Goal: Information Seeking & Learning: Learn about a topic

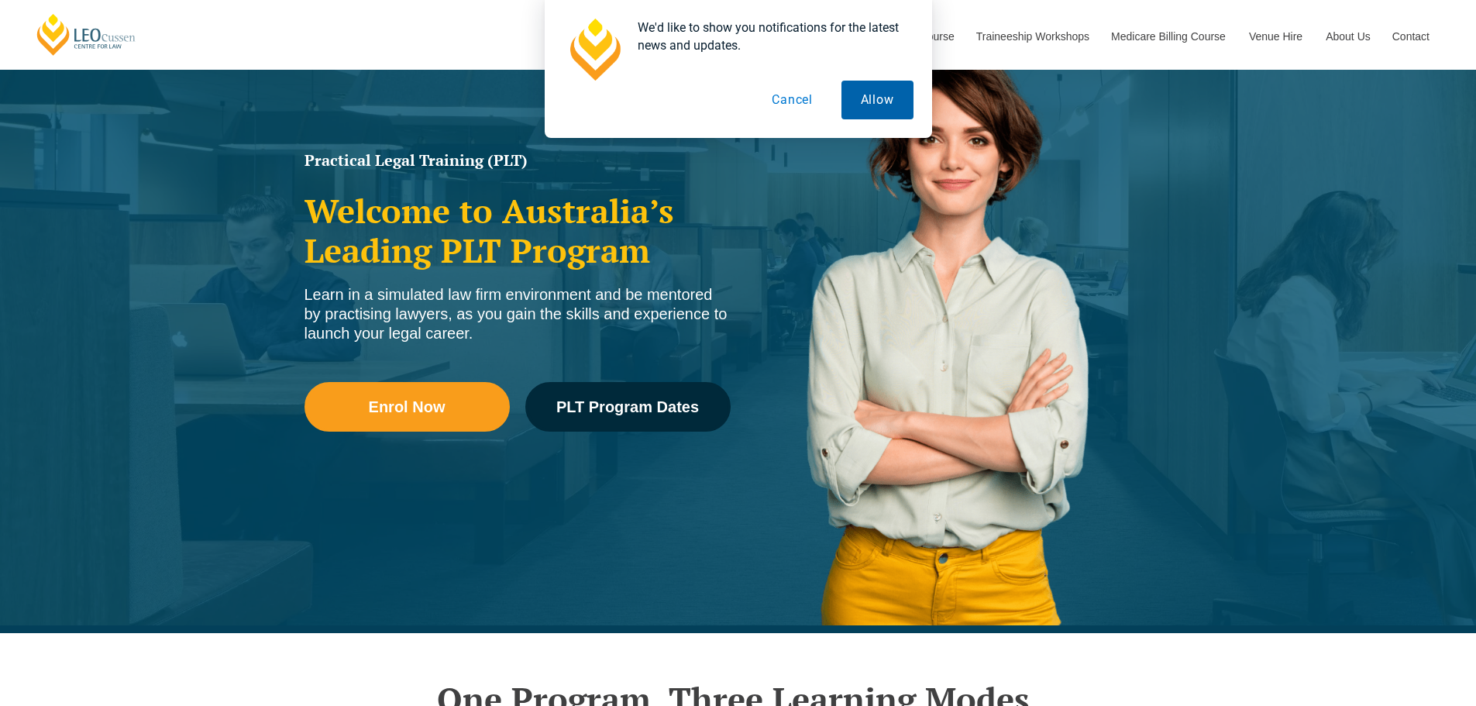
click at [875, 102] on button "Allow" at bounding box center [877, 100] width 72 height 39
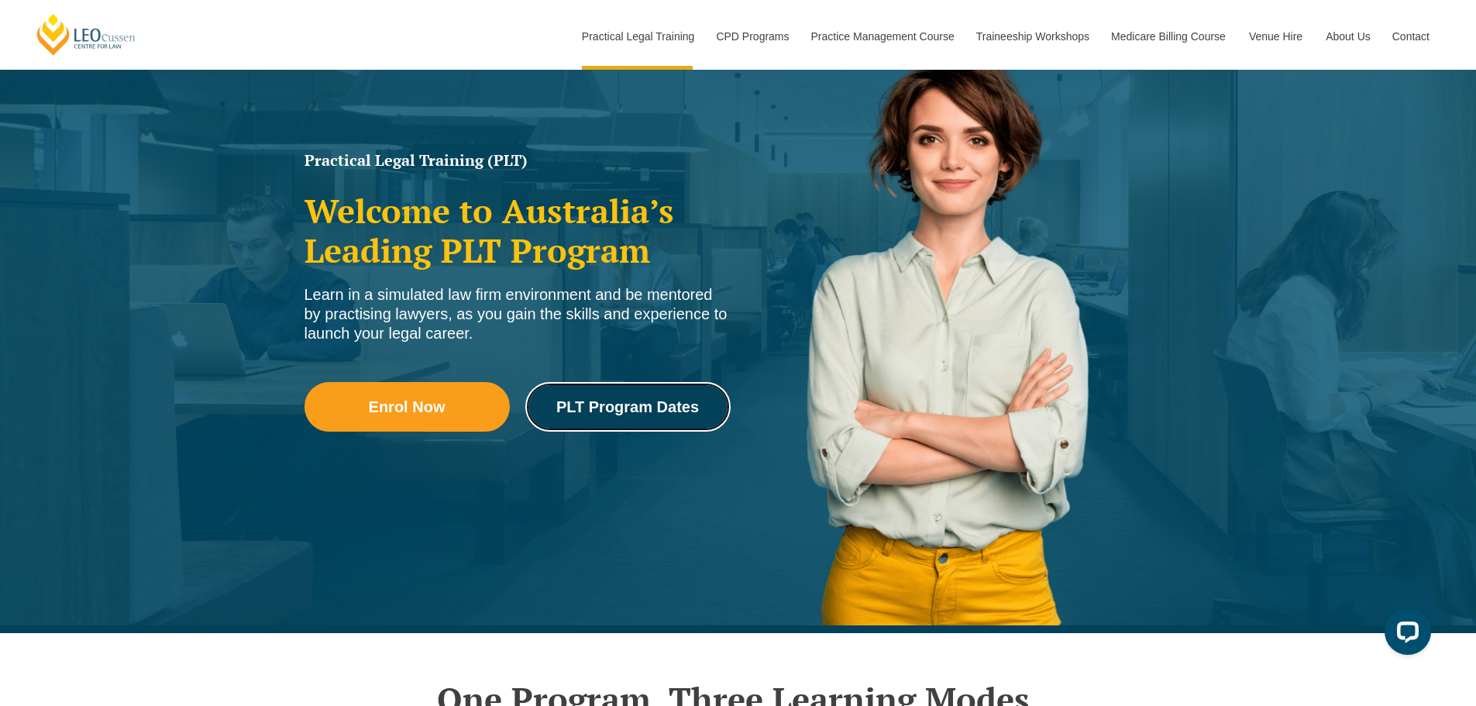
click at [653, 399] on span "PLT Program Dates" at bounding box center [627, 406] width 143 height 15
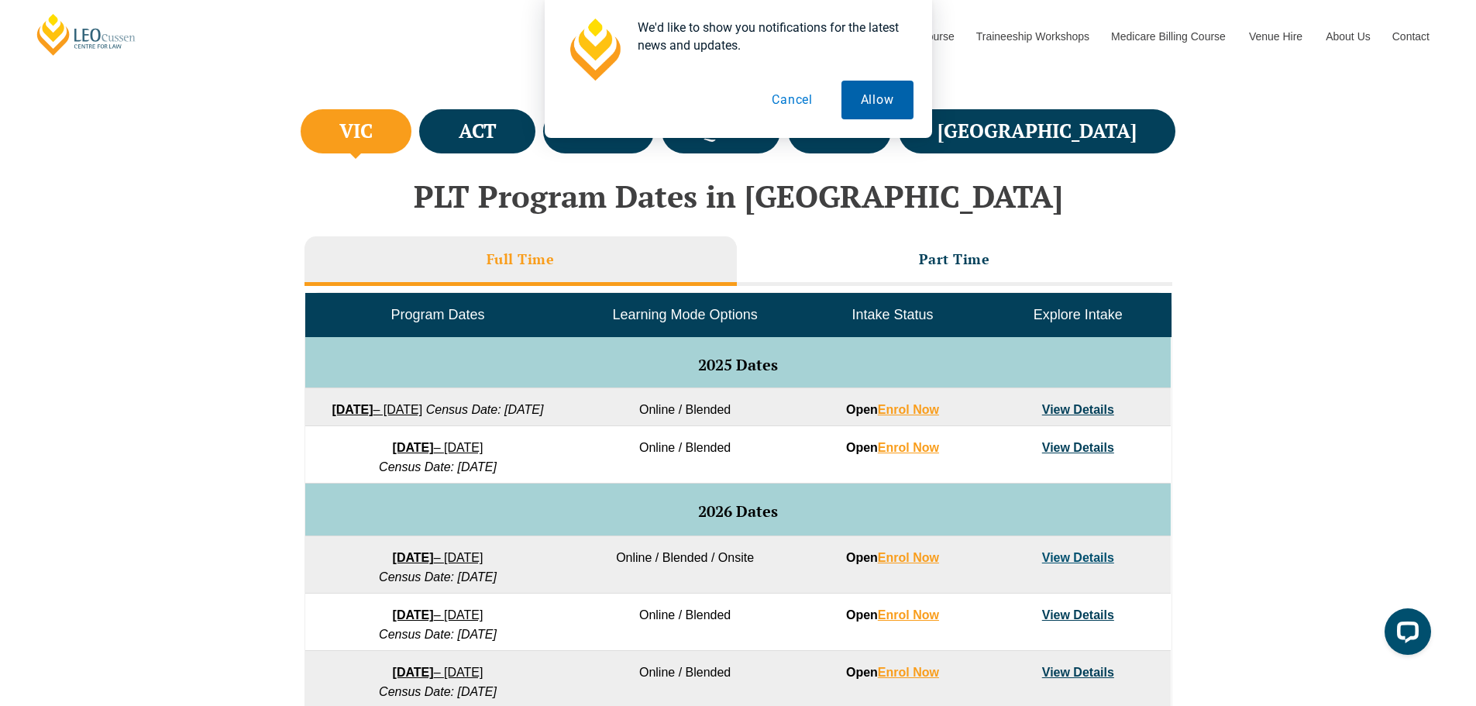
click at [856, 101] on button "Allow" at bounding box center [877, 100] width 72 height 39
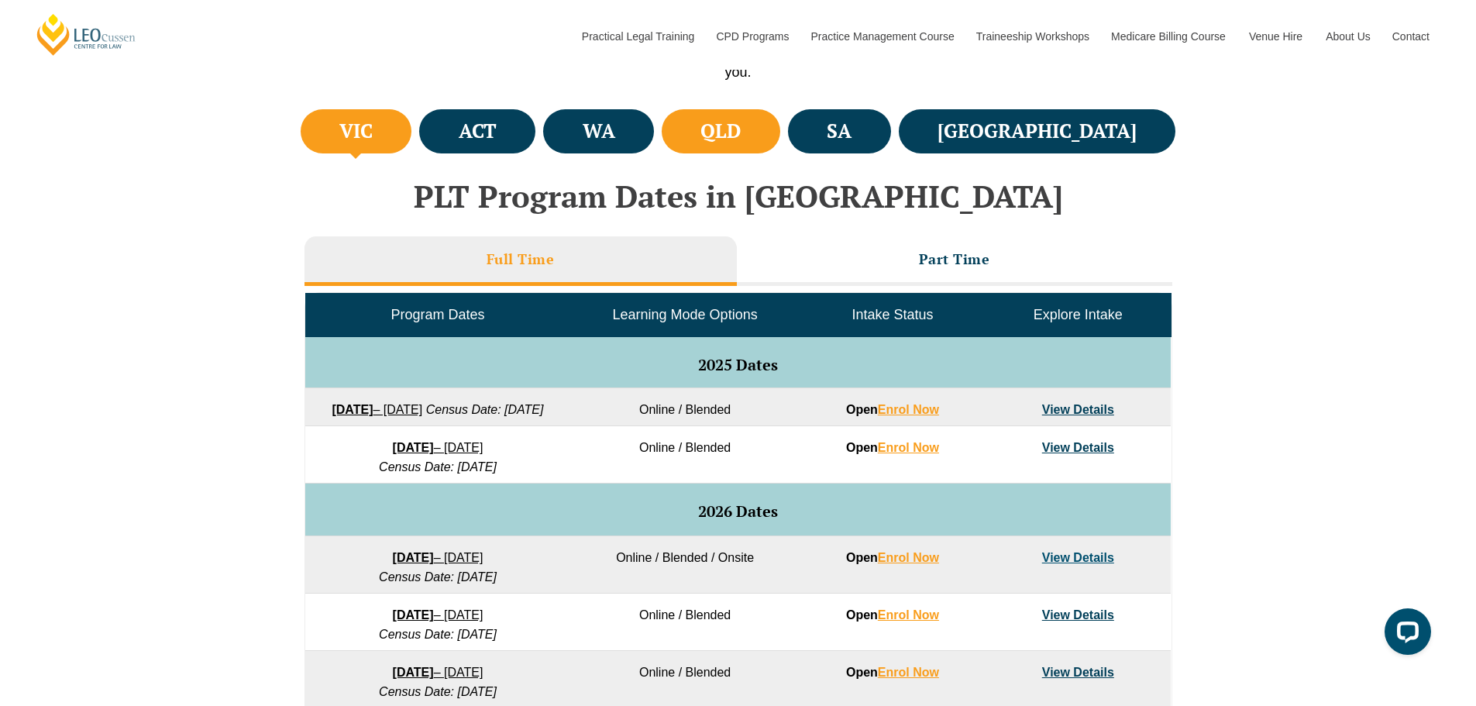
click at [780, 123] on li "QLD" at bounding box center [721, 131] width 119 height 44
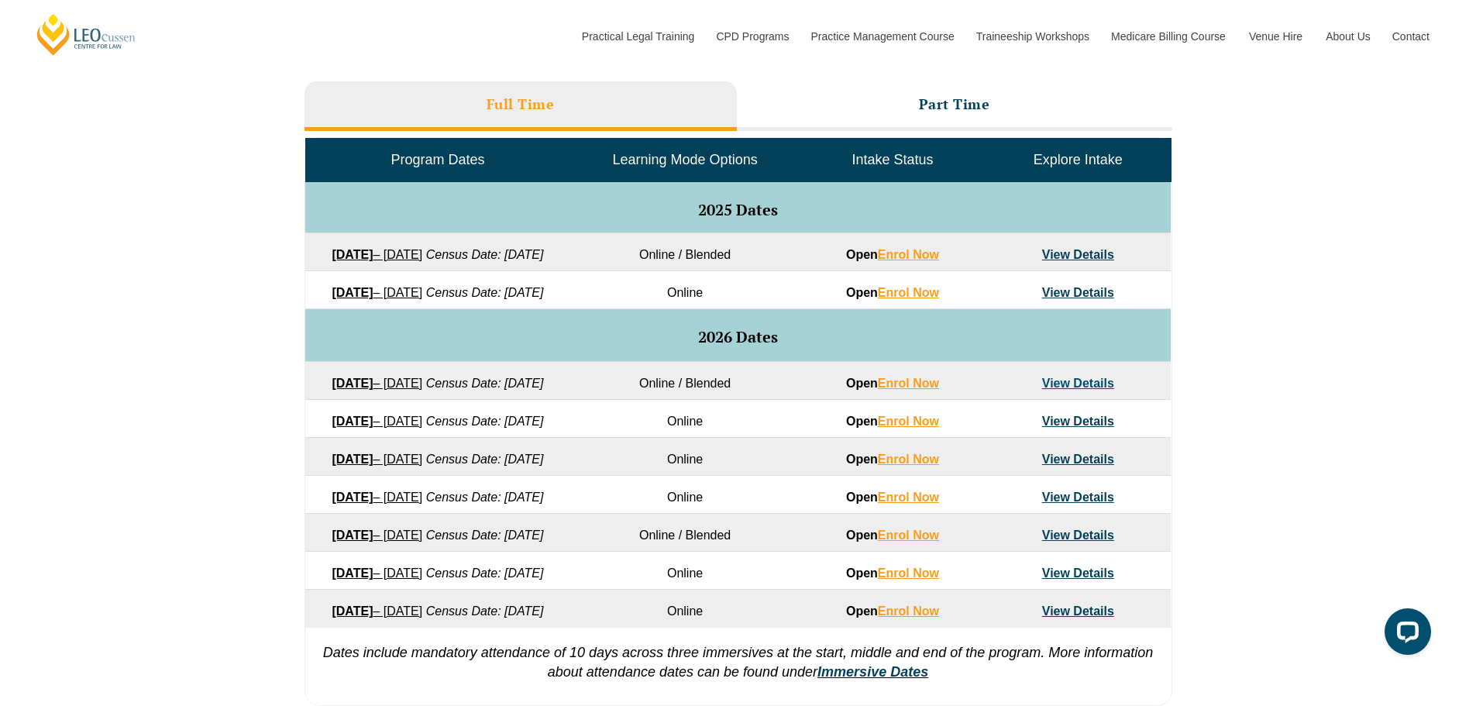
scroll to position [930, 0]
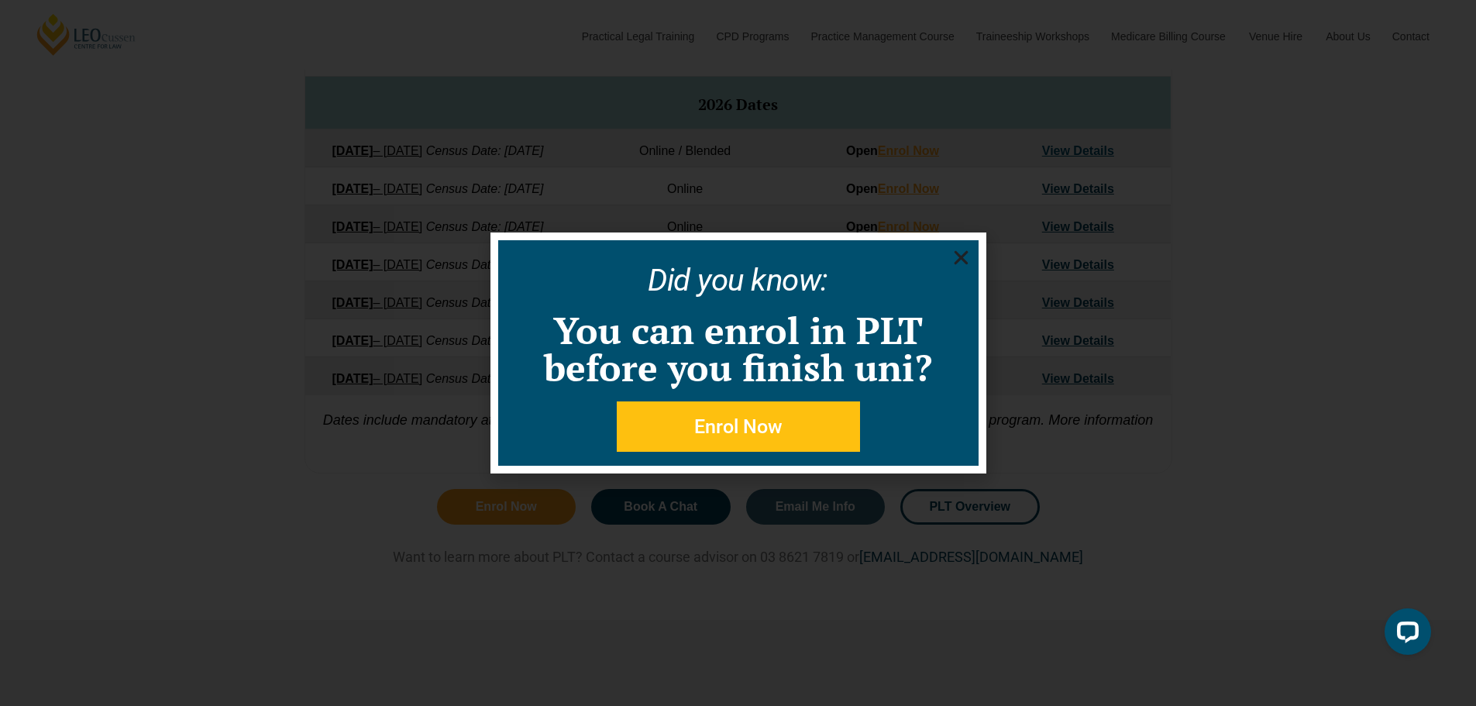
click at [968, 259] on icon "Close" at bounding box center [960, 257] width 19 height 19
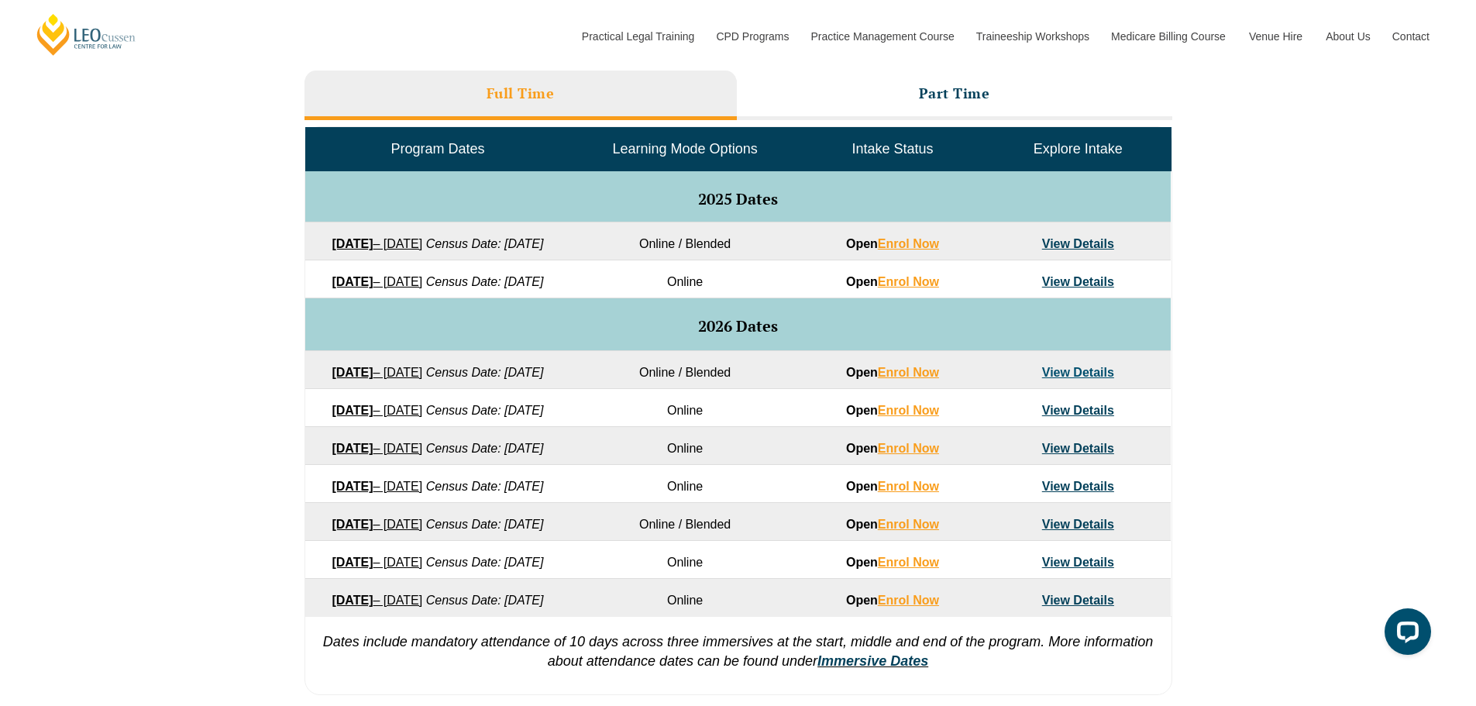
scroll to position [553, 0]
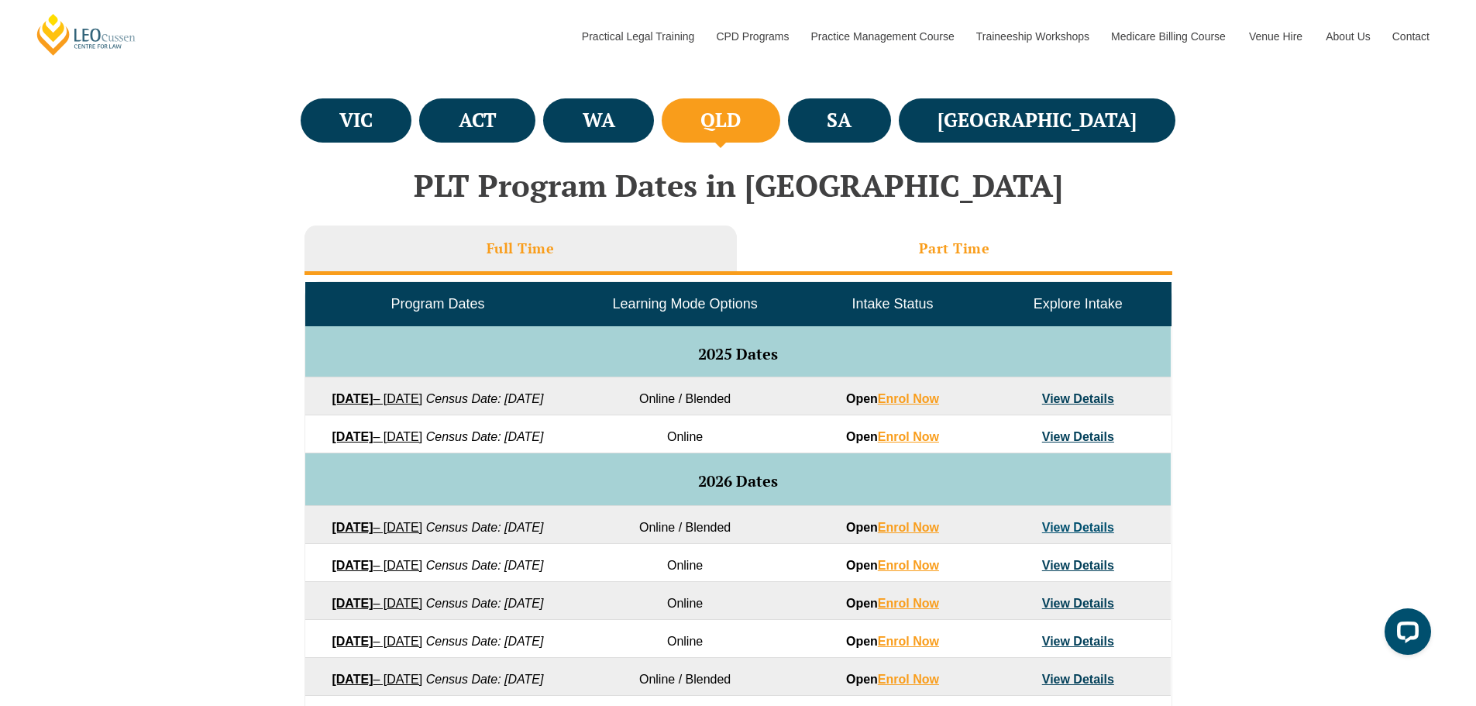
click at [839, 250] on li "Part Time" at bounding box center [954, 250] width 435 height 50
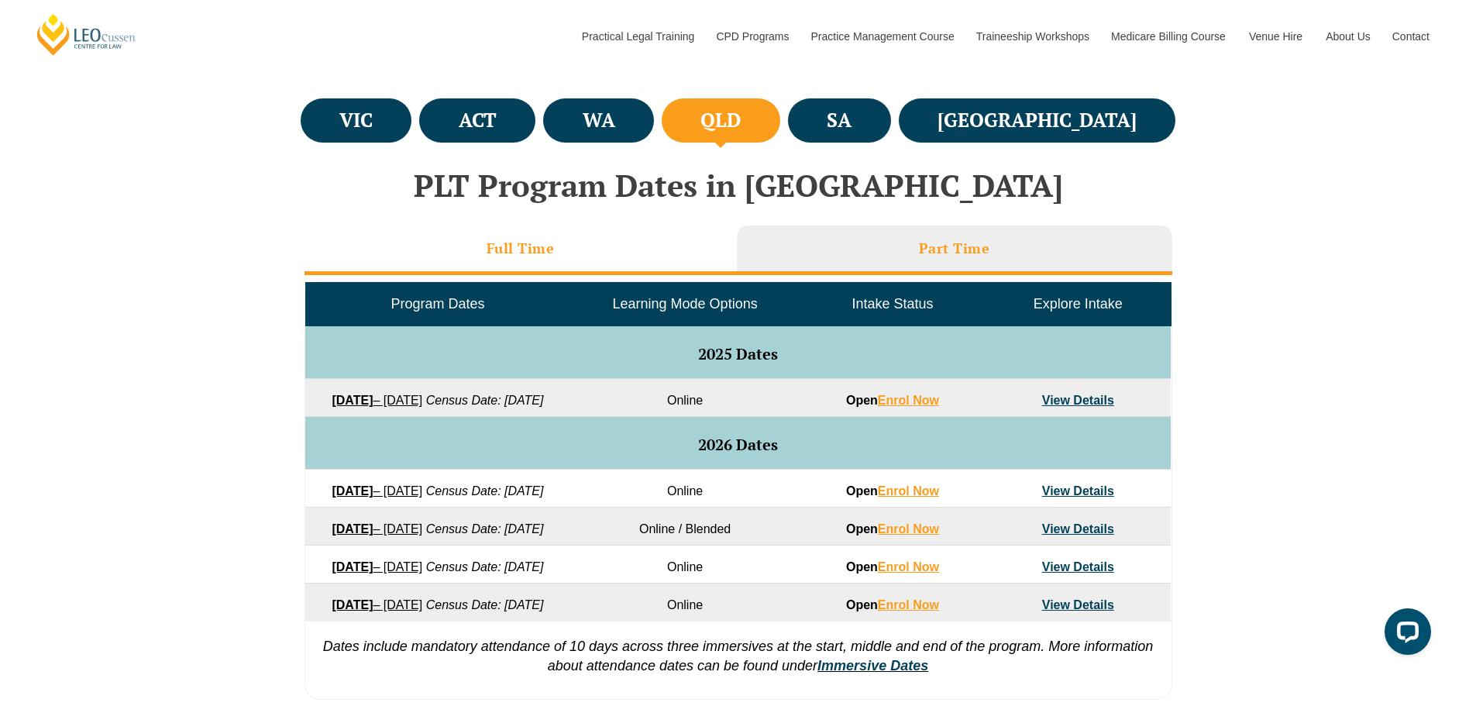
click at [628, 250] on li "Full Time" at bounding box center [520, 250] width 432 height 50
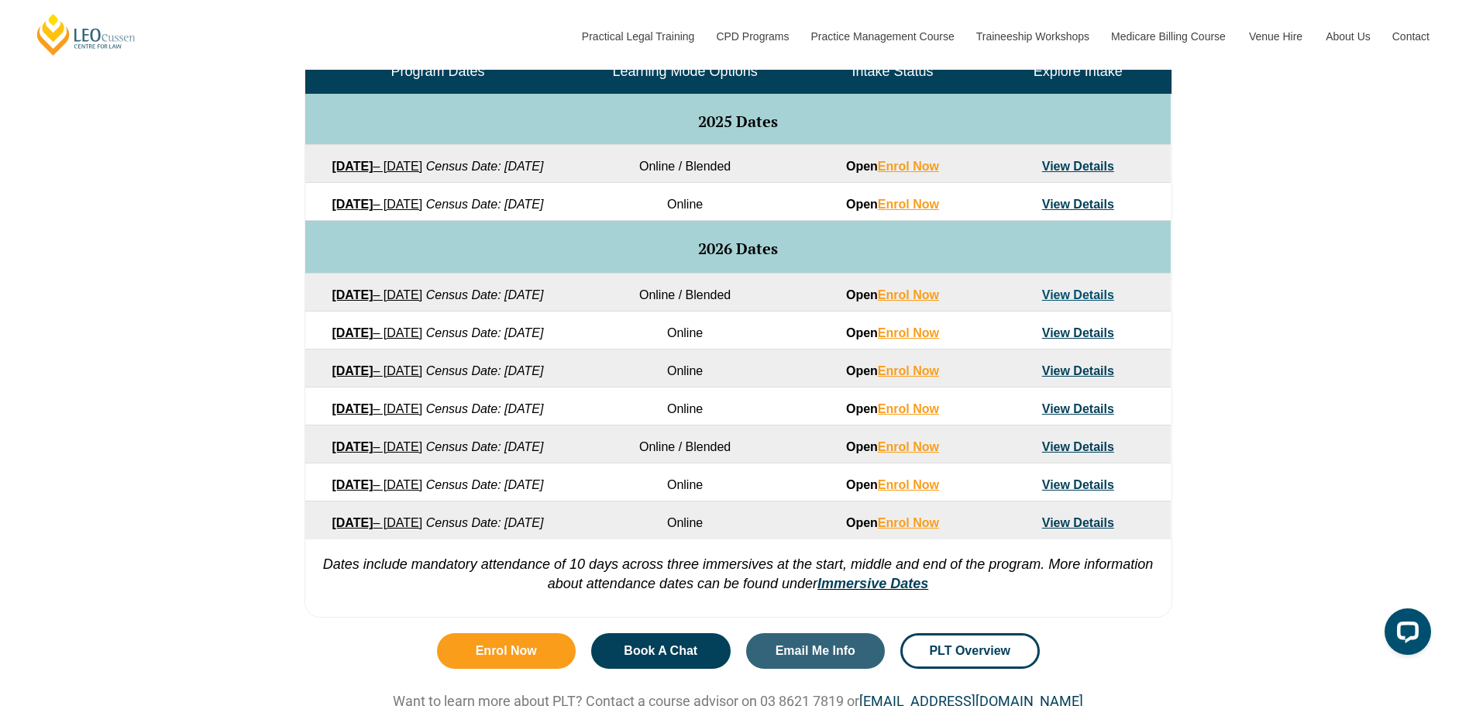
scroll to position [708, 0]
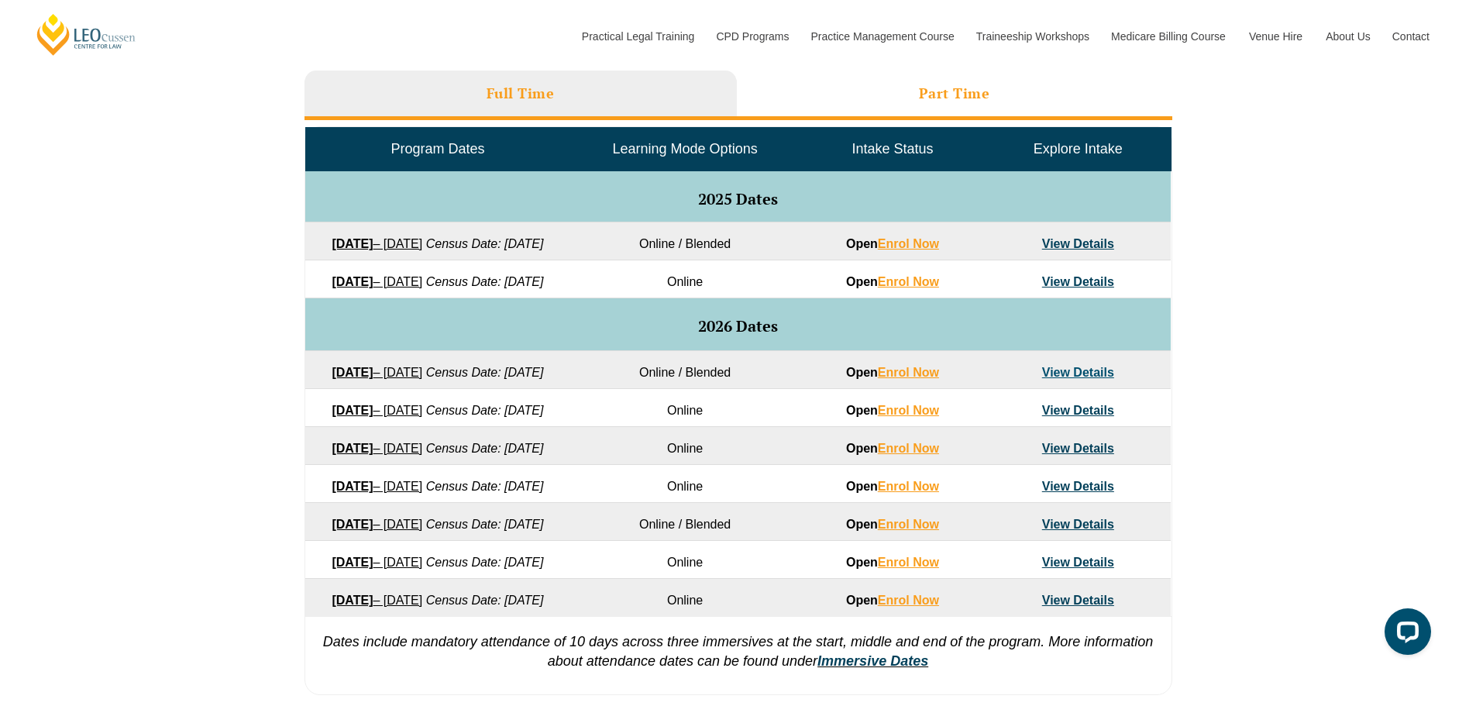
click at [875, 92] on li "Part Time" at bounding box center [954, 96] width 435 height 50
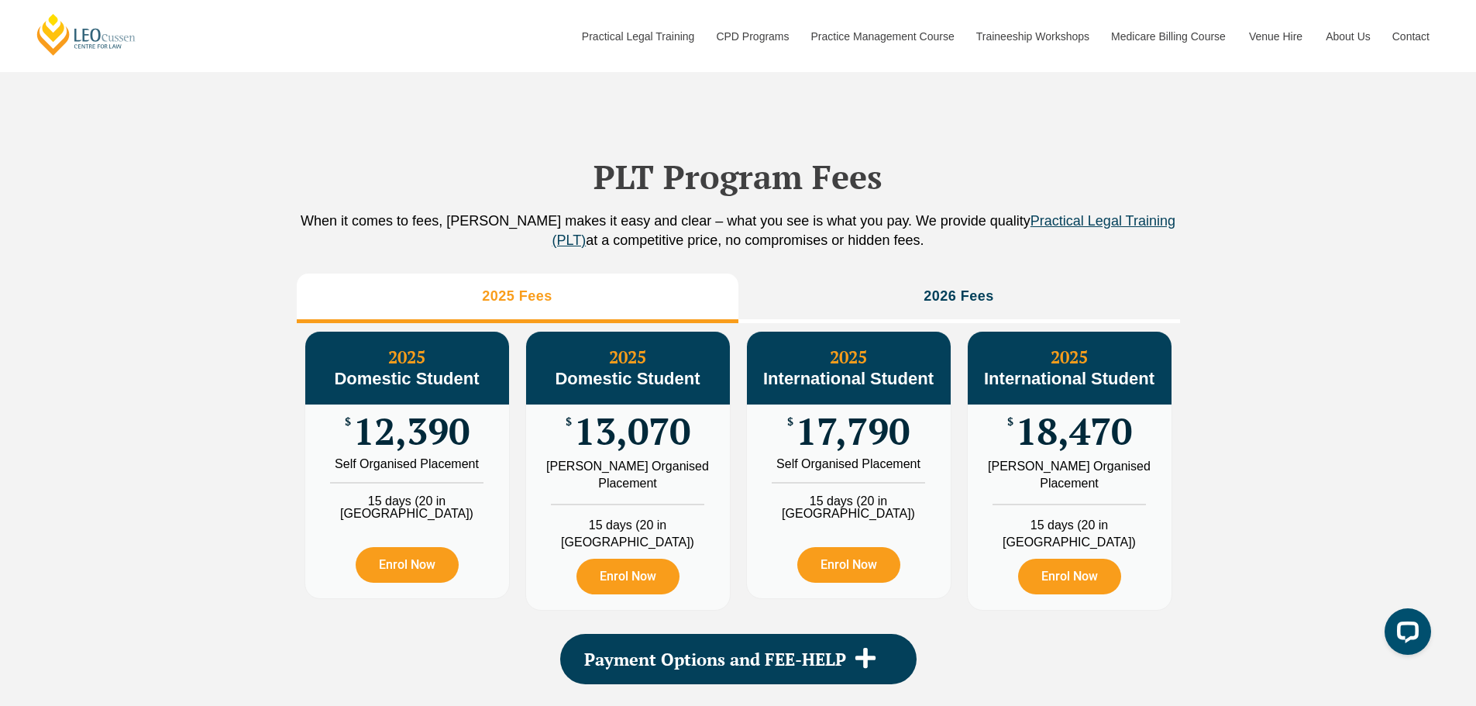
scroll to position [1483, 0]
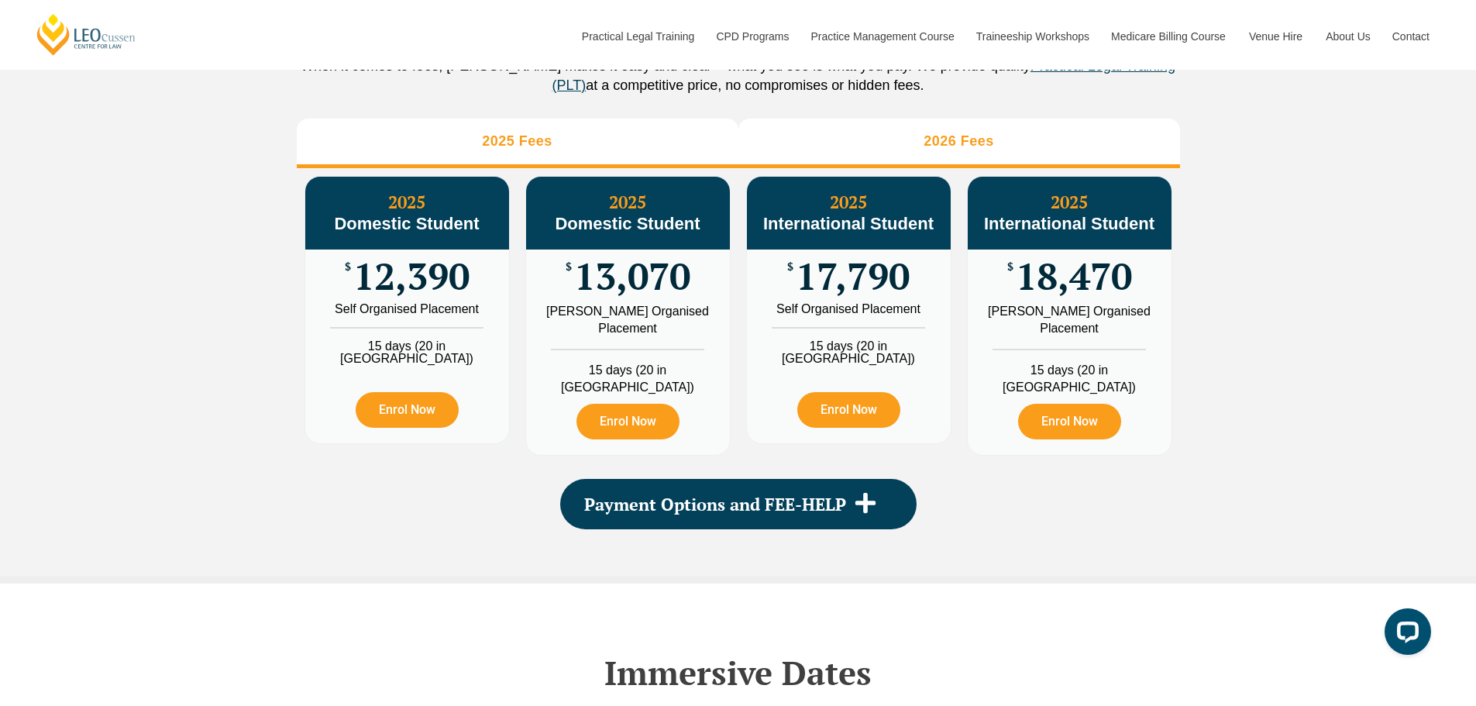
click at [942, 168] on li "2026 Fees" at bounding box center [959, 144] width 442 height 50
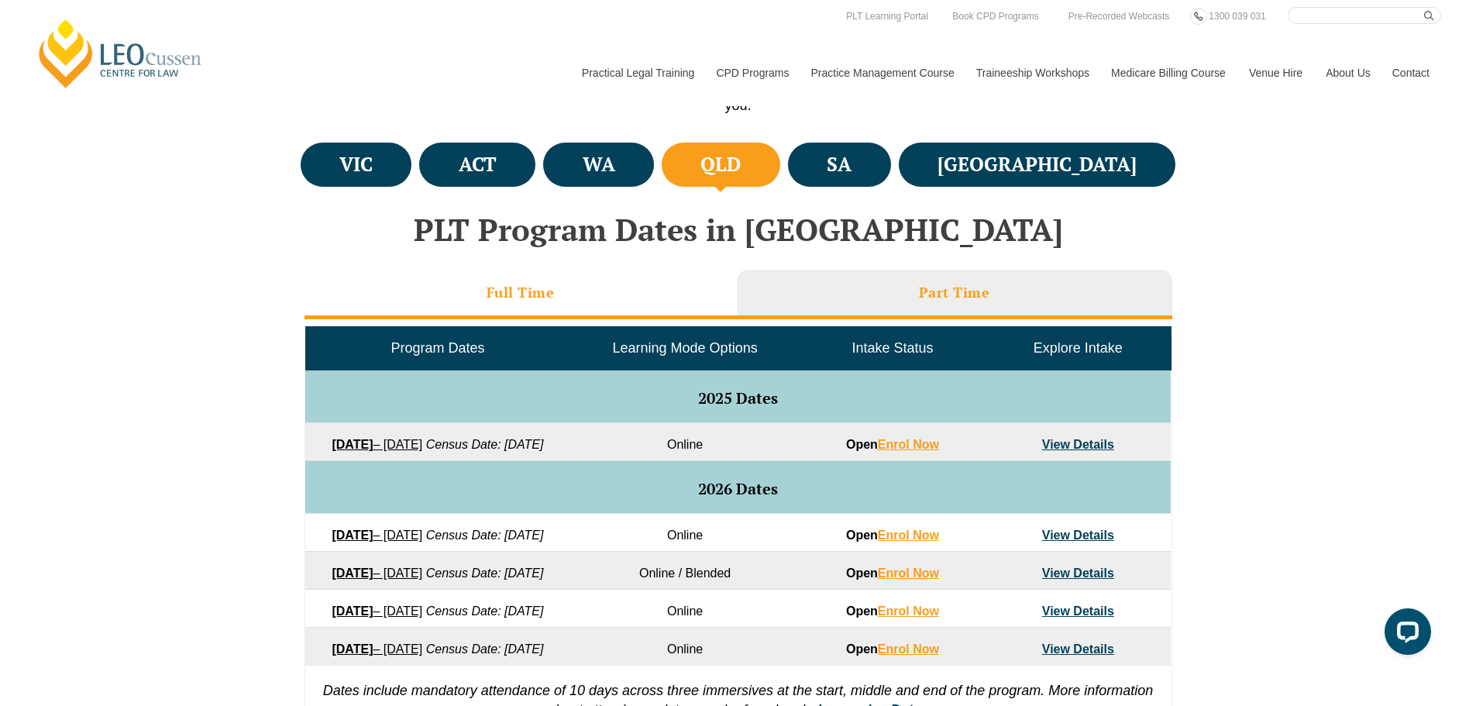
scroll to position [432, 0]
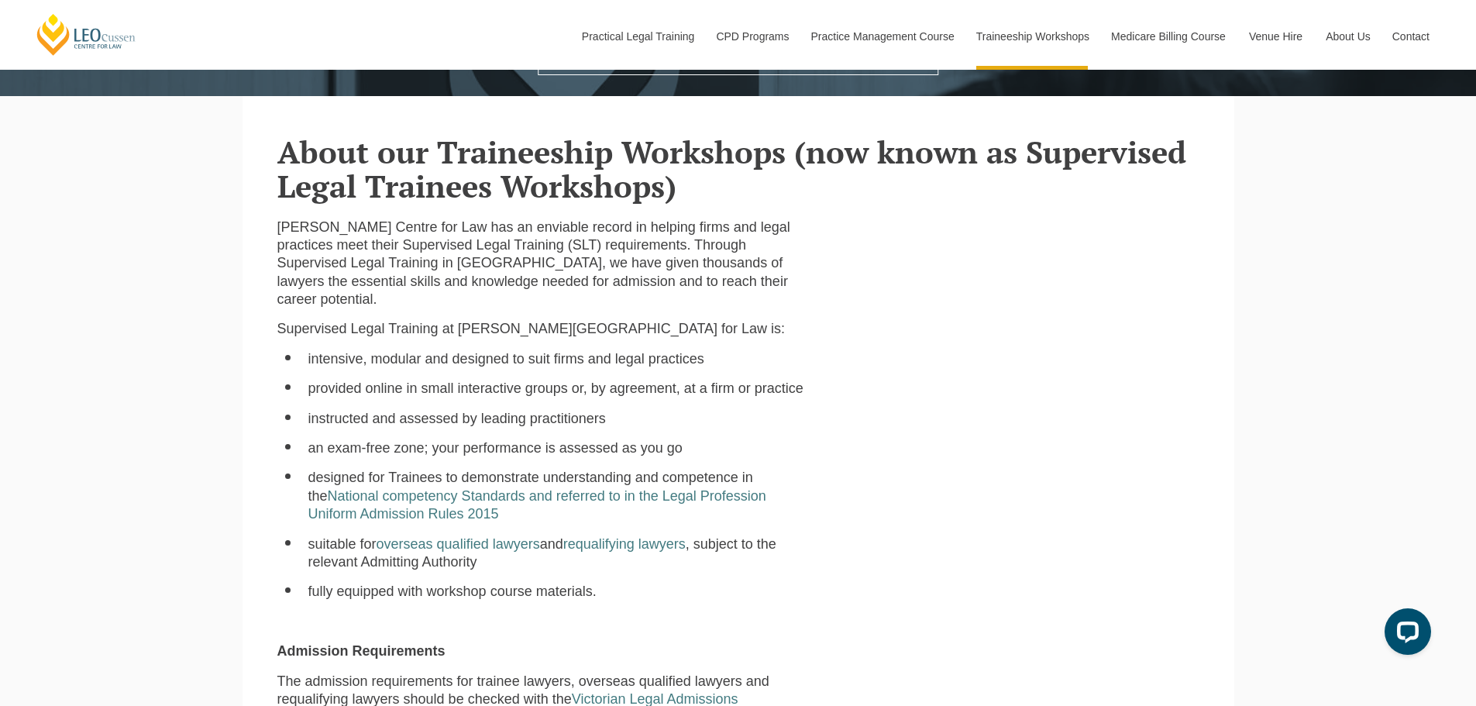
scroll to position [542, 0]
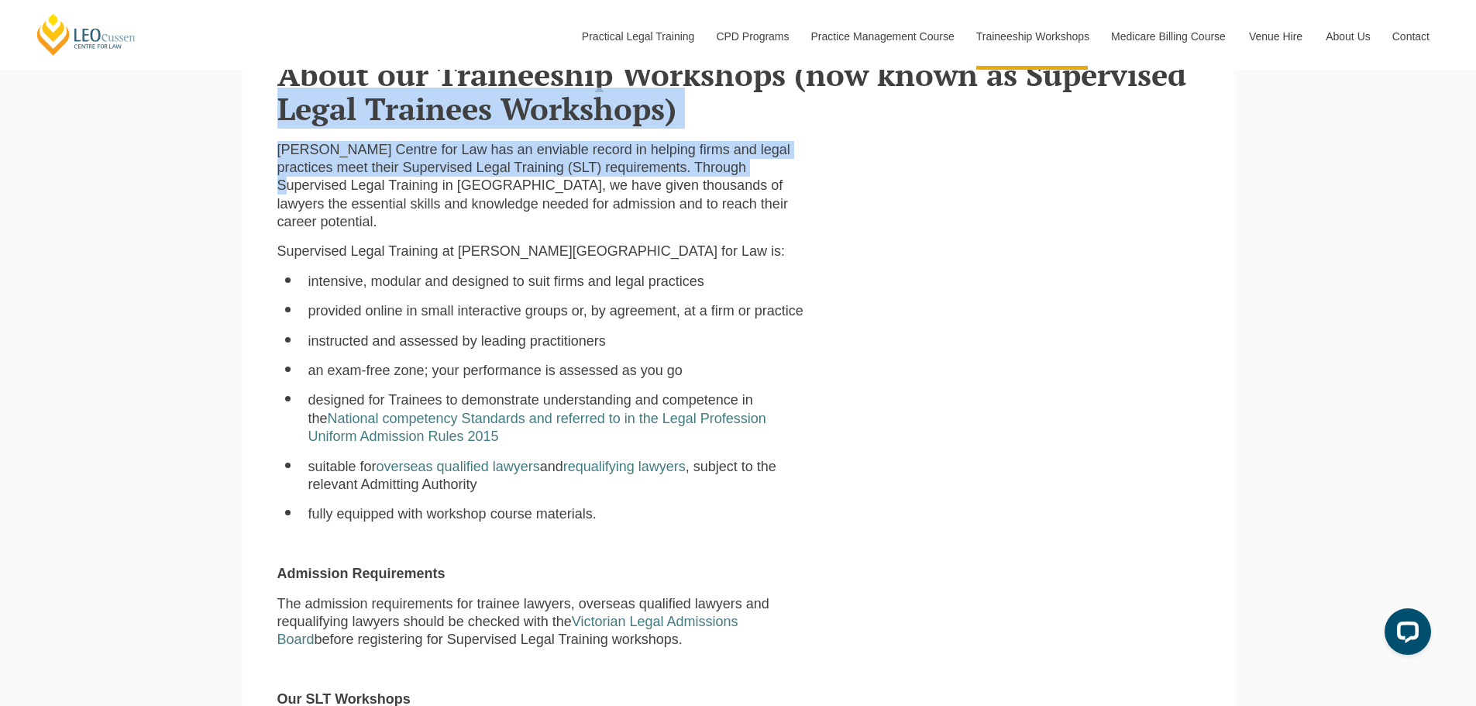
drag, startPoint x: 267, startPoint y: 101, endPoint x: 307, endPoint y: 193, distance: 100.3
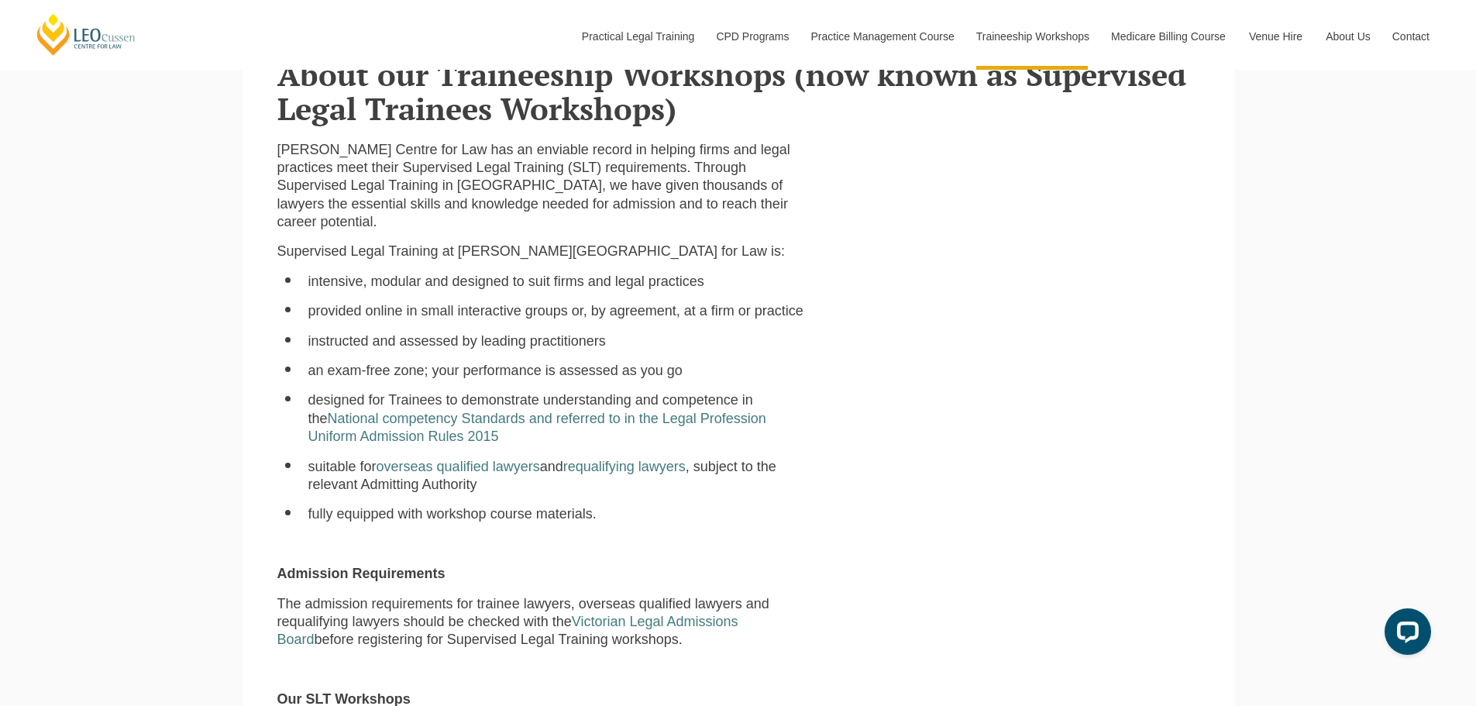
click at [511, 226] on p "Leo Cussen Centre for Law has an enviable record in helping firms and legal pra…" at bounding box center [541, 186] width 528 height 91
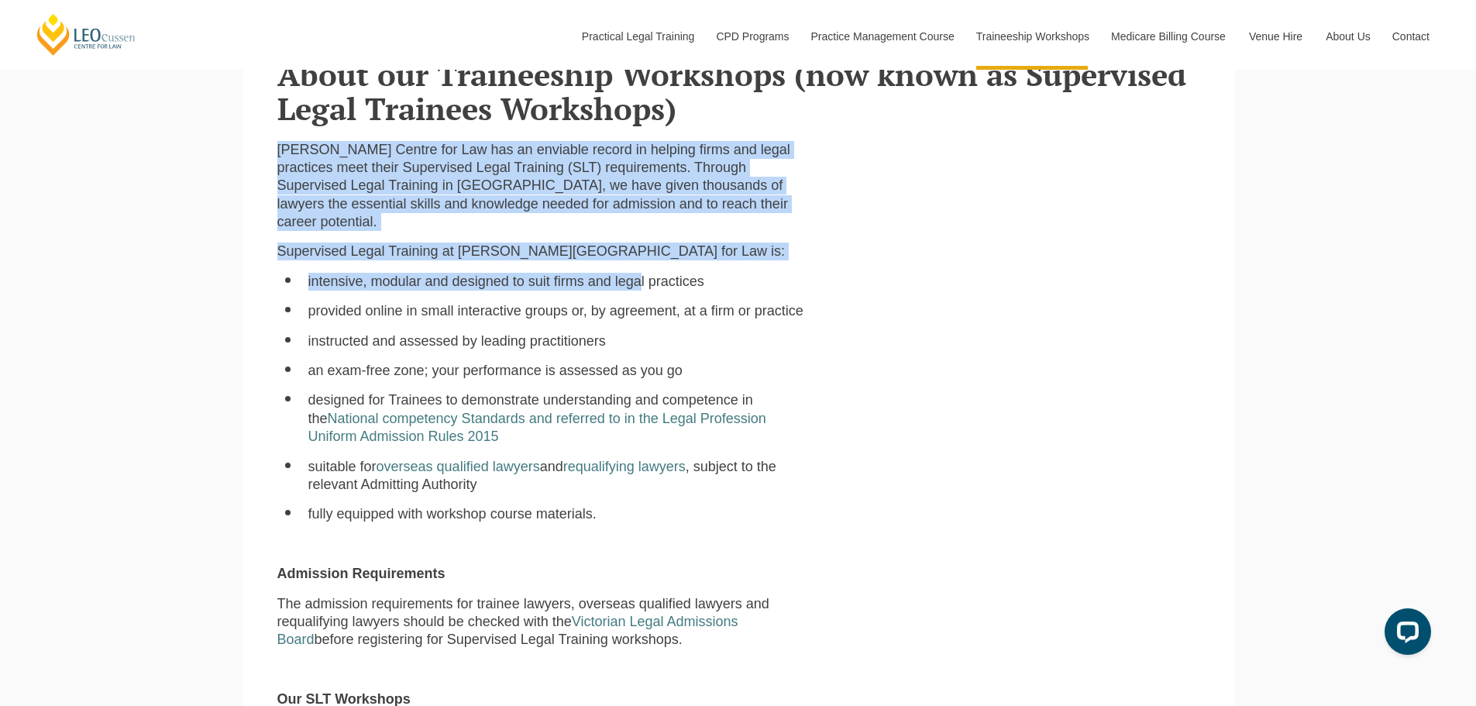
drag, startPoint x: 276, startPoint y: 148, endPoint x: 641, endPoint y: 281, distance: 388.5
click at [641, 281] on li "intensive, modular and designed to suit firms and legal practices" at bounding box center [556, 282] width 497 height 18
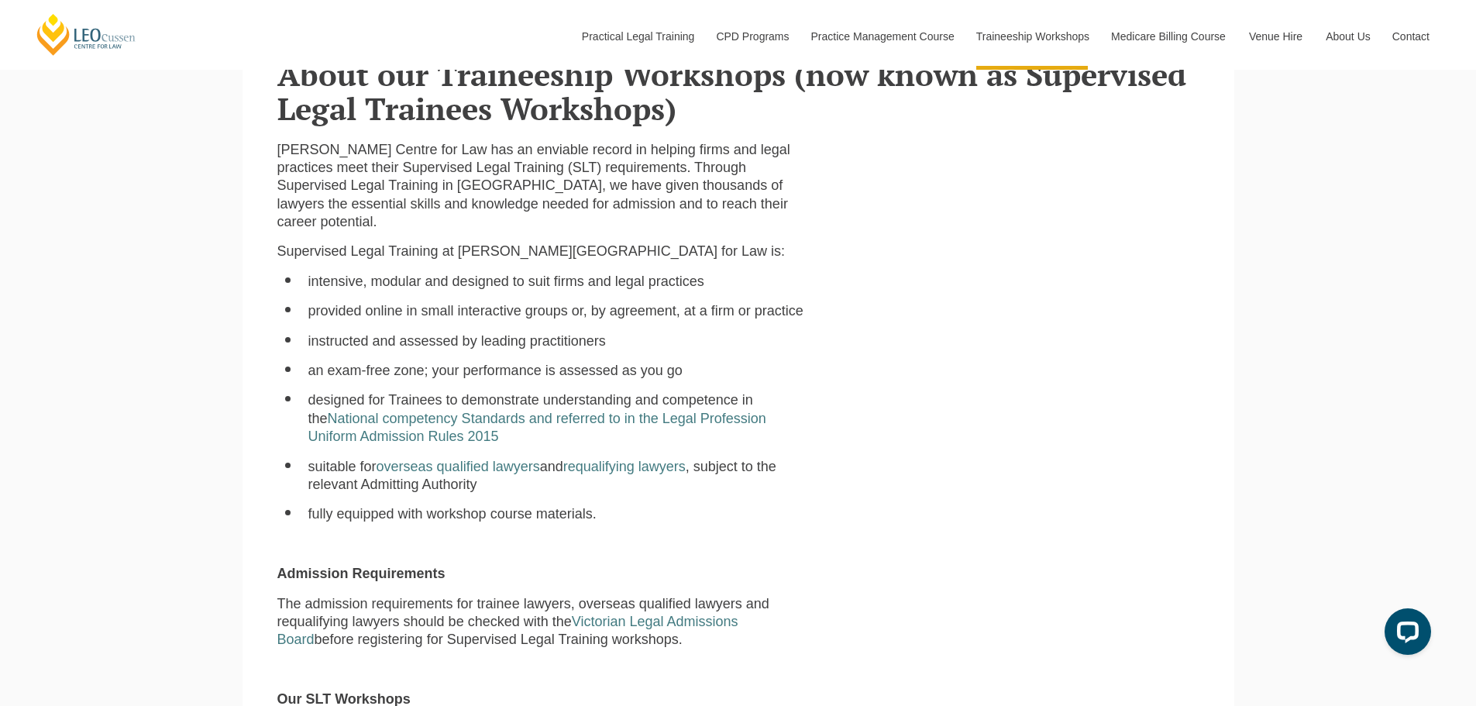
scroll to position [620, 0]
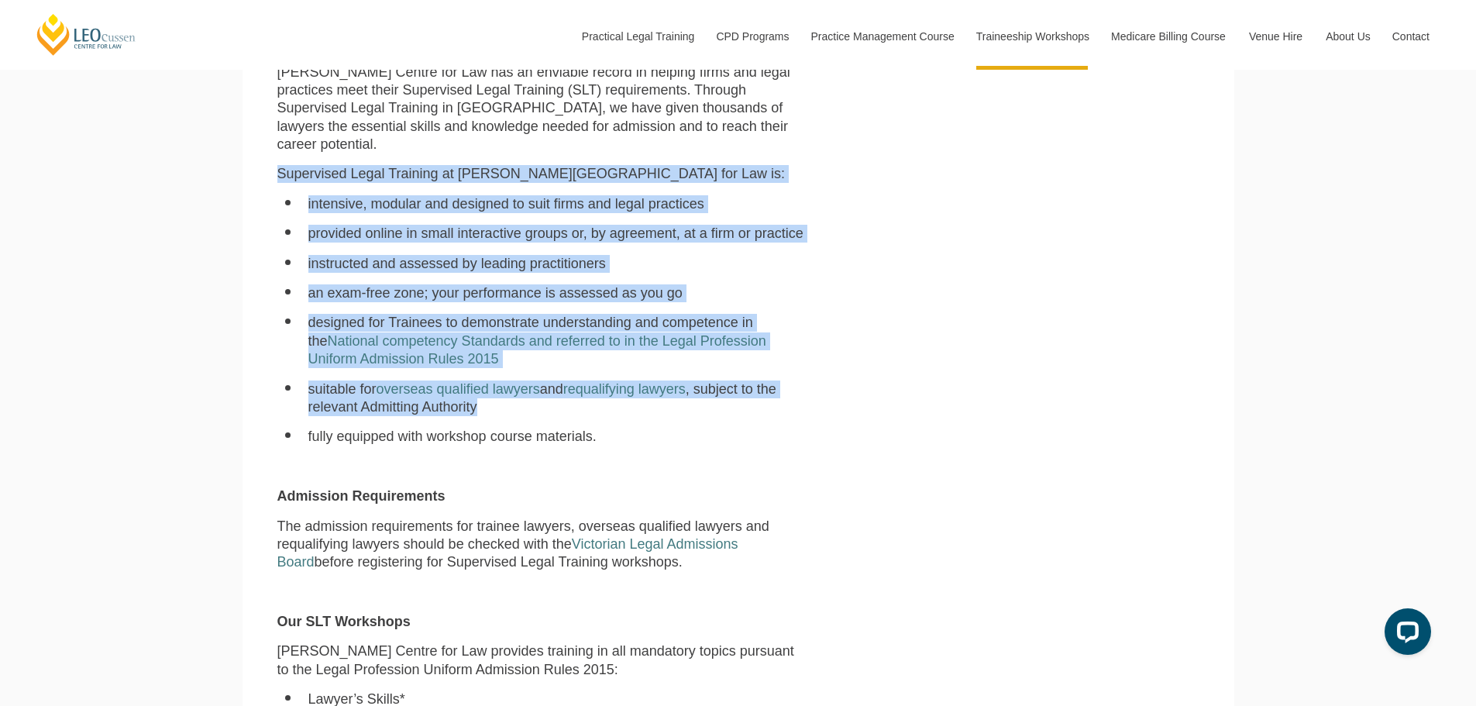
drag, startPoint x: 267, startPoint y: 182, endPoint x: 914, endPoint y: 415, distance: 688.2
click at [914, 415] on div "Leo Cussen Centre for Law has an enviable record in helping firms and legal pra…" at bounding box center [738, 705] width 945 height 1283
click at [910, 403] on div "Leo Cussen Centre for Law has an enviable record in helping firms and legal pra…" at bounding box center [738, 705] width 945 height 1283
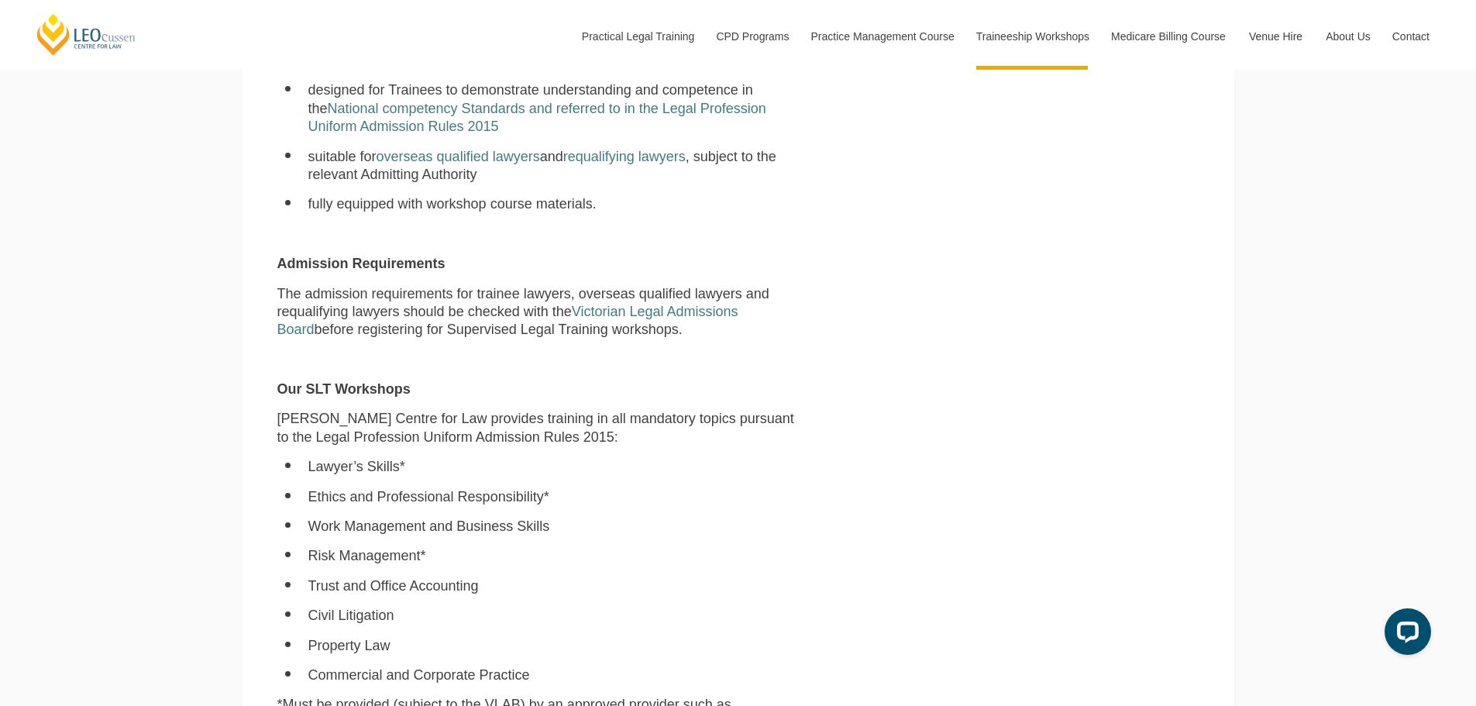
scroll to position [1007, 0]
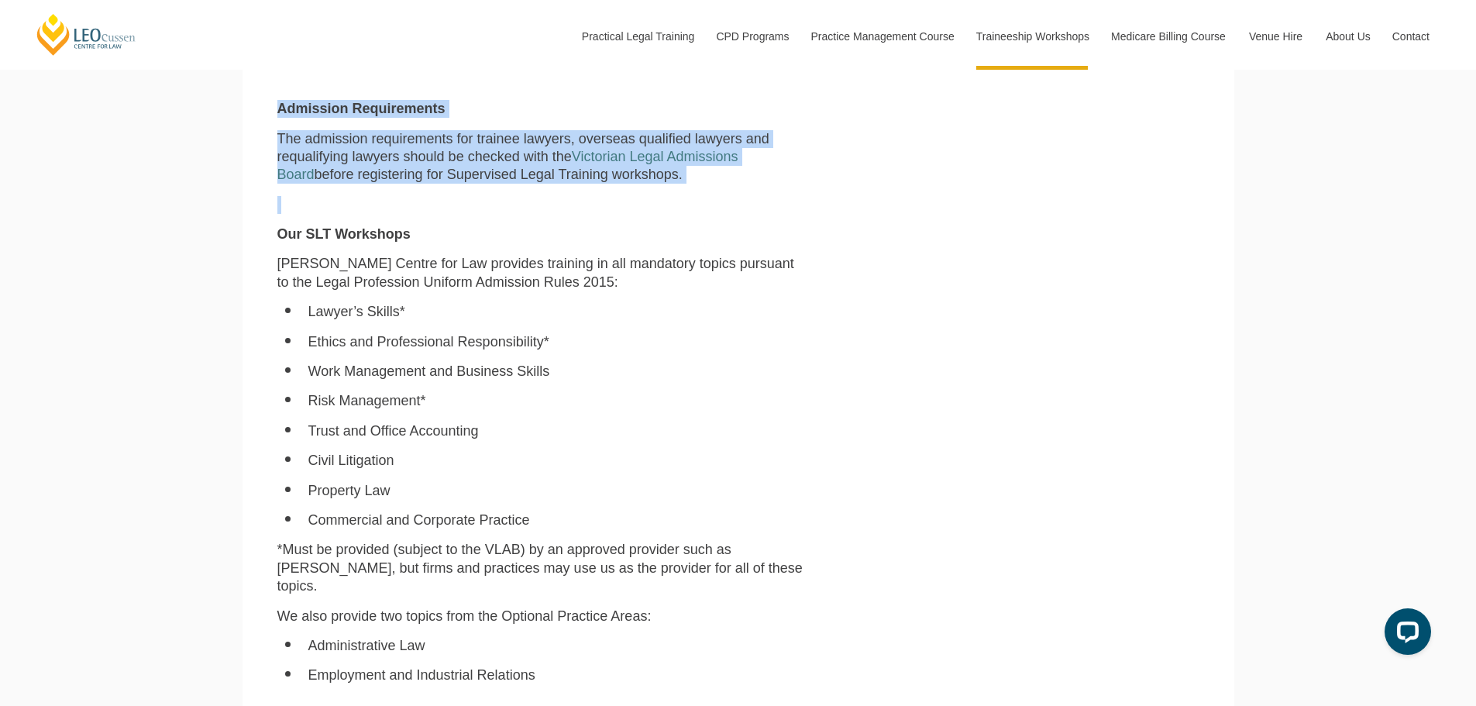
drag, startPoint x: 264, startPoint y: 115, endPoint x: 583, endPoint y: 215, distance: 334.7
click at [583, 215] on section "About our Traineeship Workshops (now known as Supervised Legal Trainees Worksho…" at bounding box center [739, 276] width 992 height 1444
click at [583, 214] on p at bounding box center [541, 205] width 528 height 18
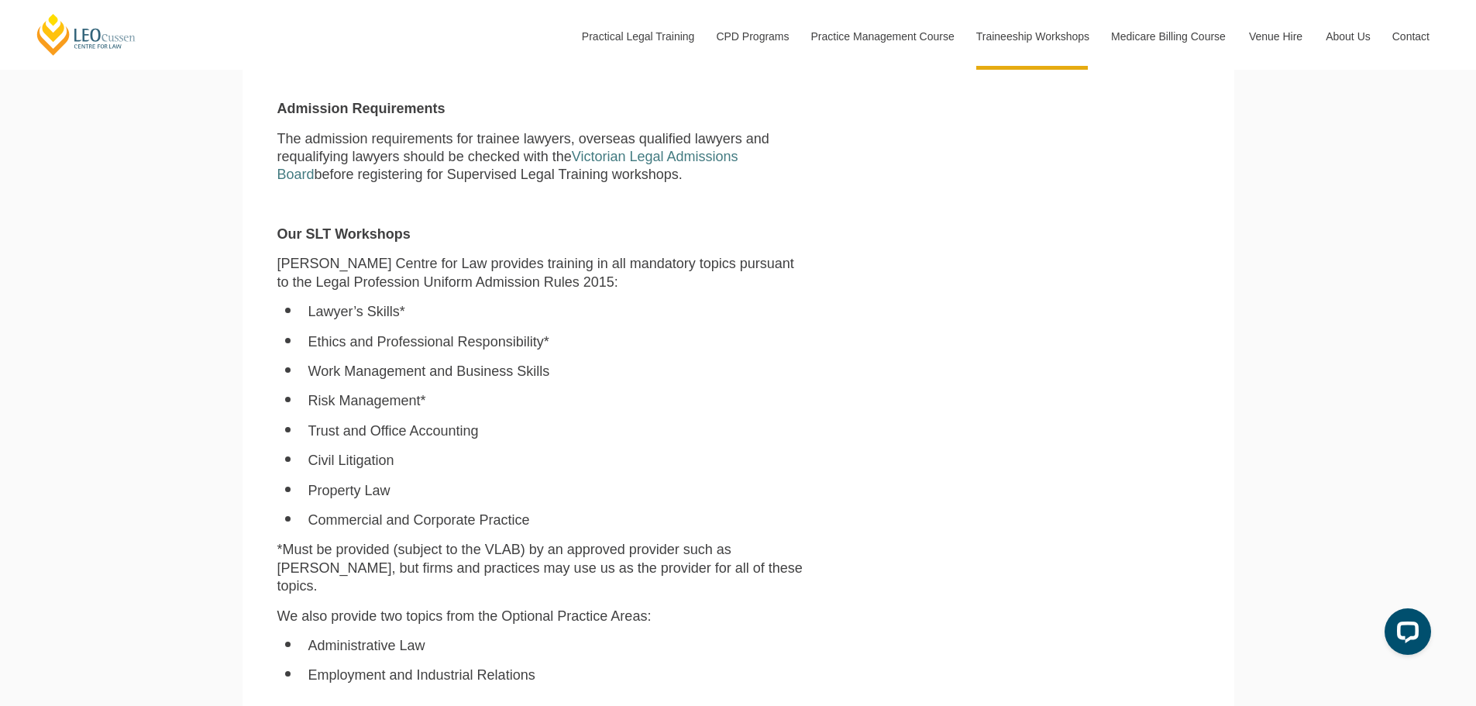
scroll to position [1162, 0]
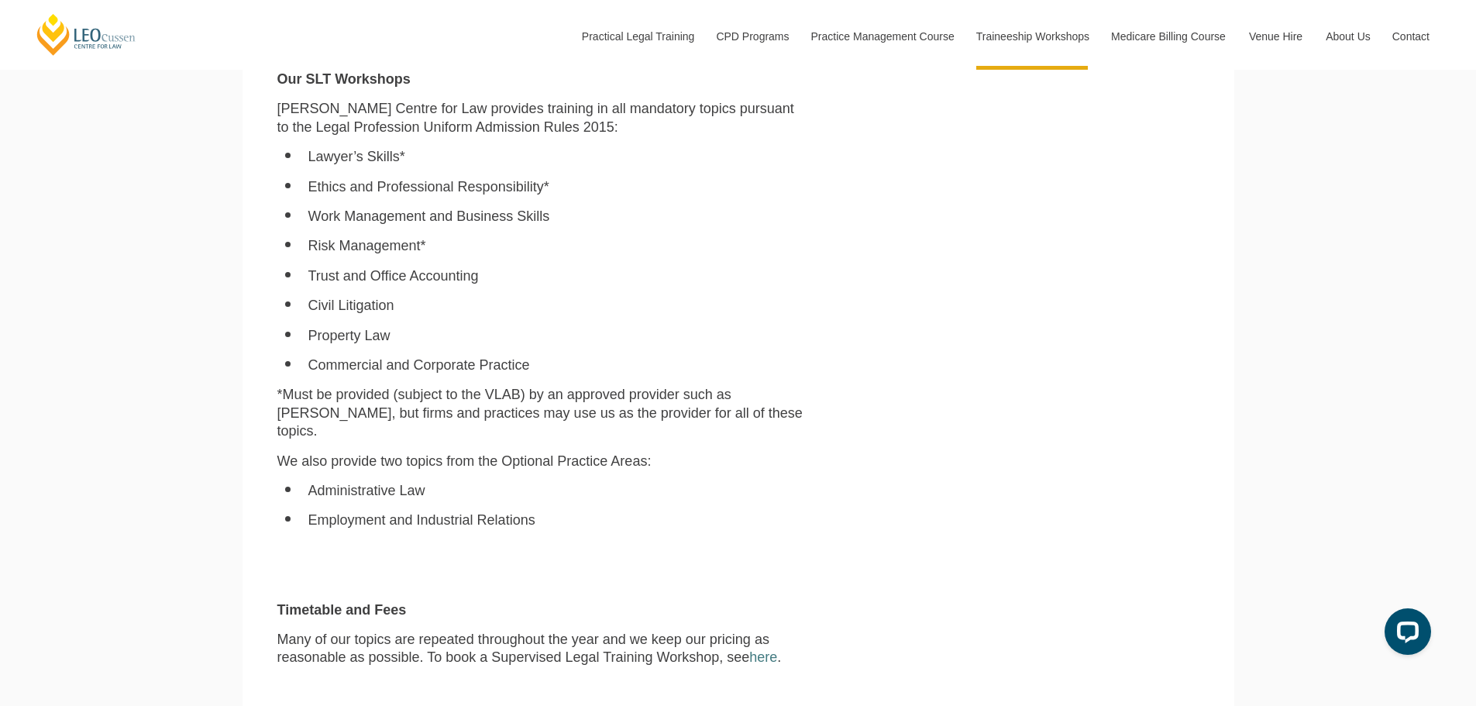
drag, startPoint x: 271, startPoint y: 94, endPoint x: 274, endPoint y: 118, distance: 24.2
click at [274, 118] on div "Leo Cussen Centre for Law has an enviable record in helping firms and legal pra…" at bounding box center [542, 162] width 552 height 1283
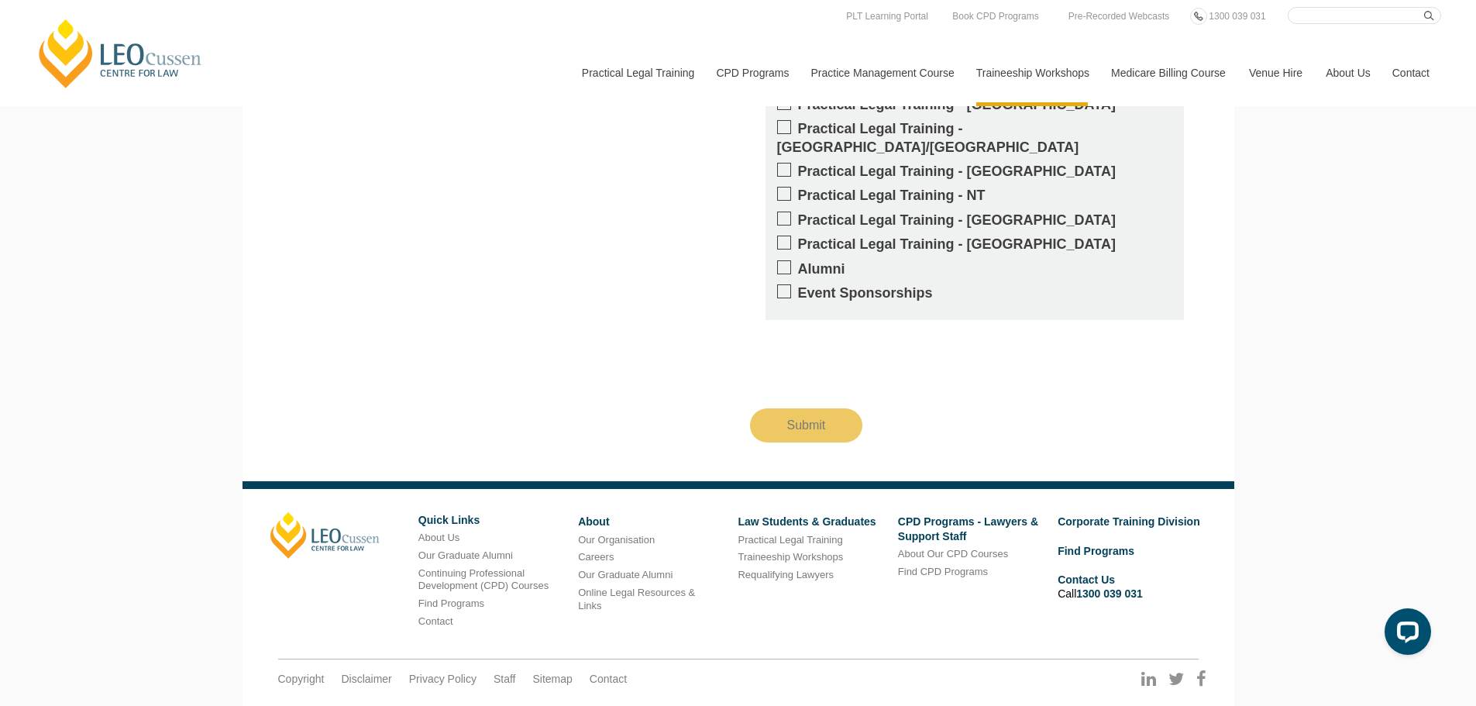
scroll to position [2014, 0]
